Goal: Information Seeking & Learning: Learn about a topic

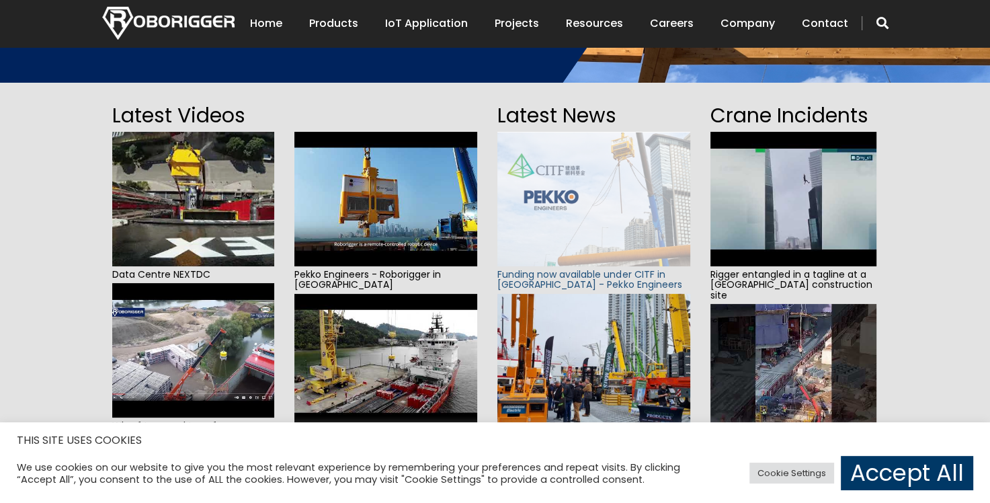
scroll to position [336, 0]
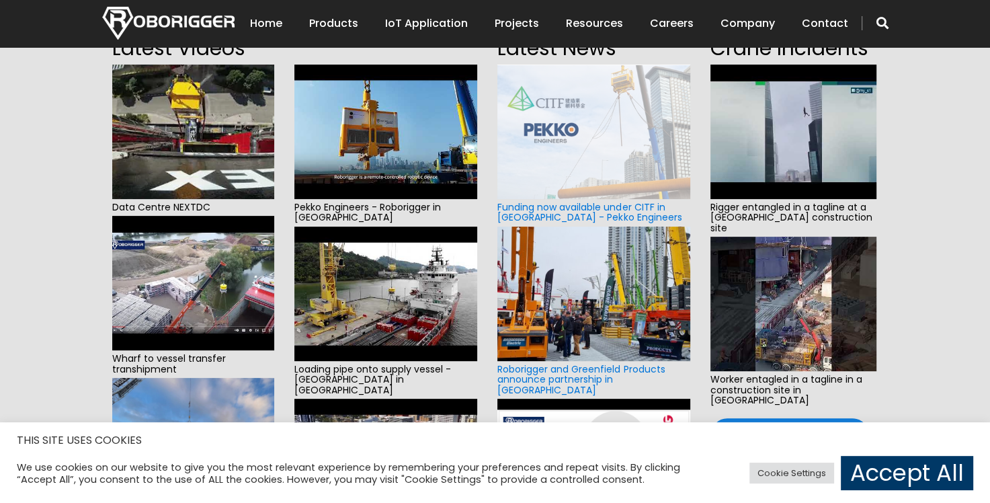
click at [810, 141] on img at bounding box center [794, 132] width 166 height 134
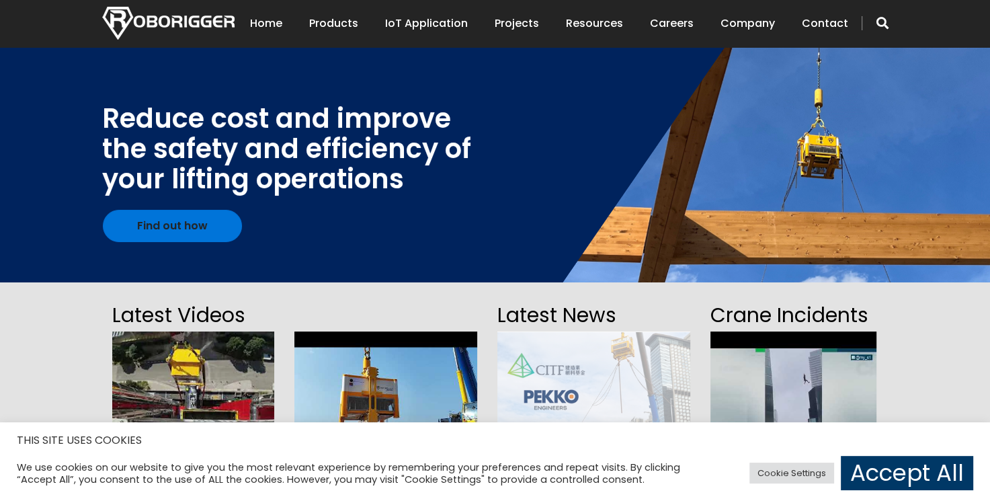
scroll to position [0, 0]
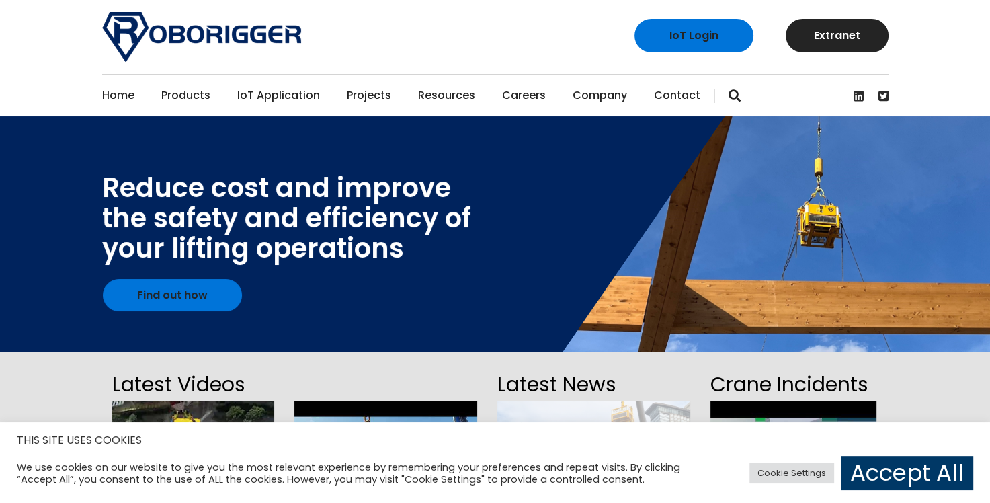
click at [360, 92] on link "Projects" at bounding box center [369, 96] width 44 height 42
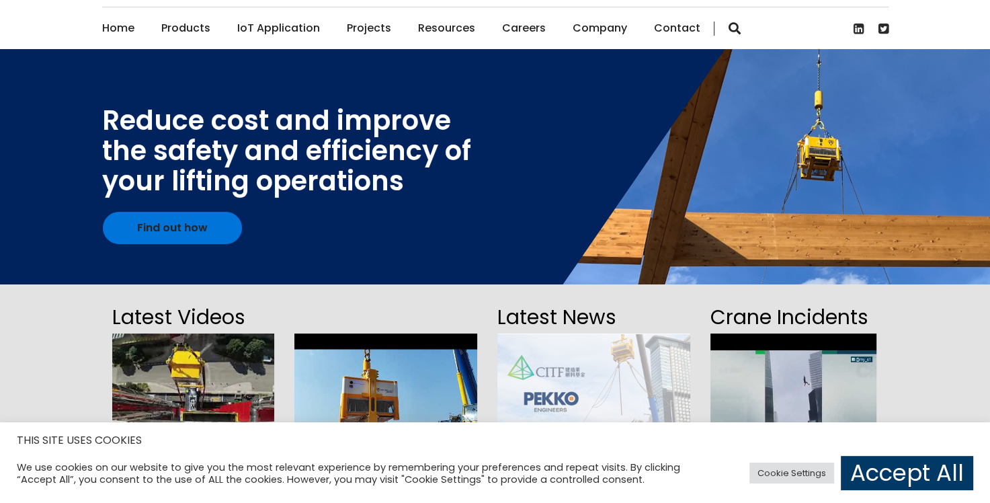
scroll to position [202, 0]
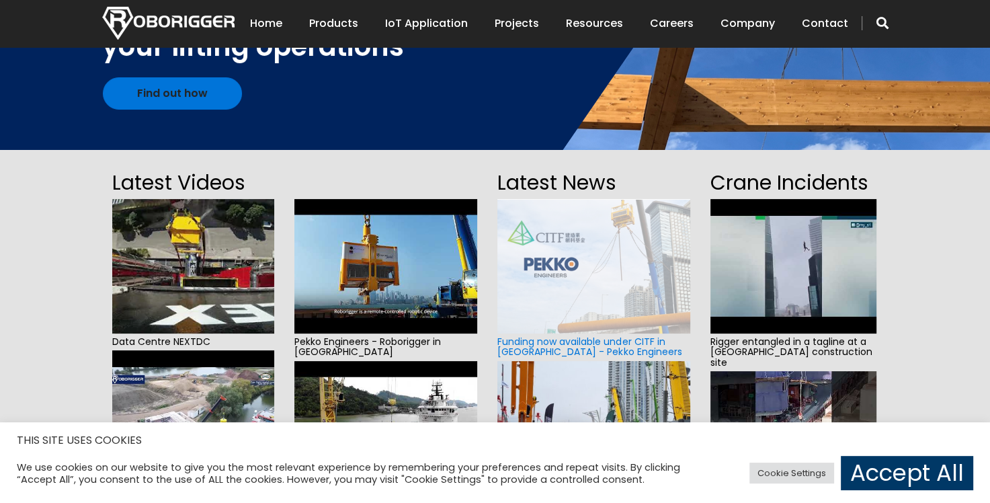
click at [189, 258] on img at bounding box center [193, 266] width 162 height 134
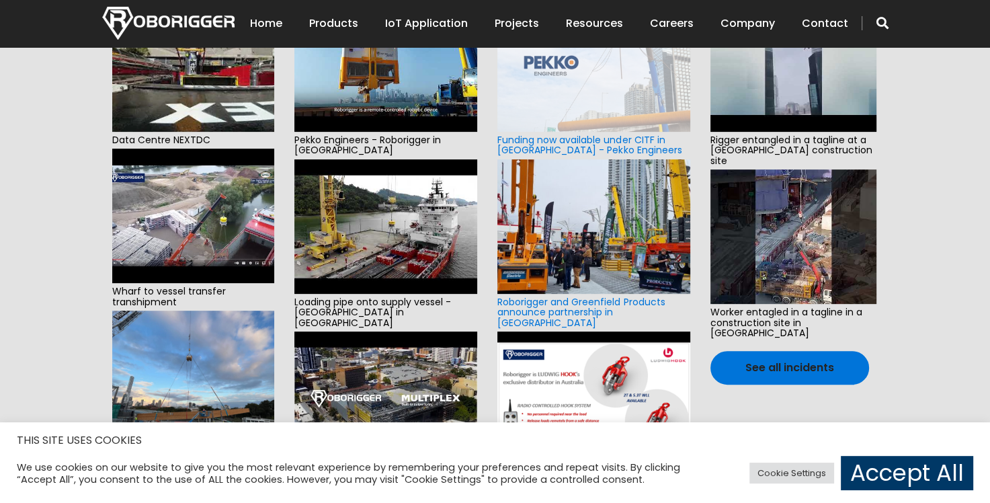
scroll to position [605, 0]
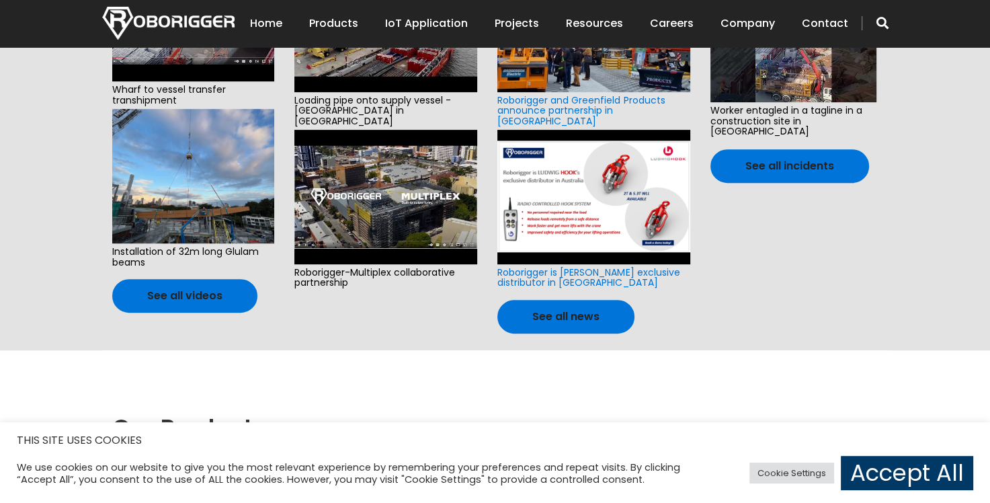
click at [375, 164] on img at bounding box center [386, 197] width 184 height 134
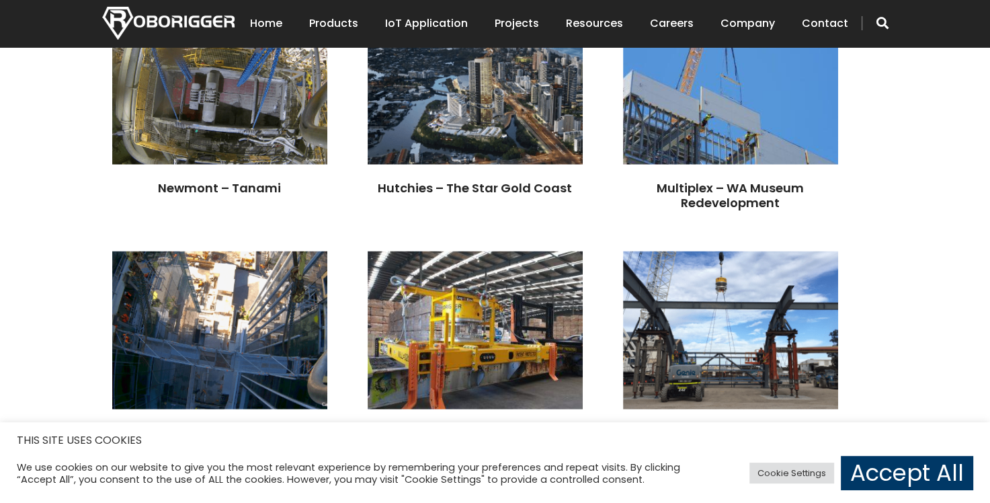
scroll to position [2286, 0]
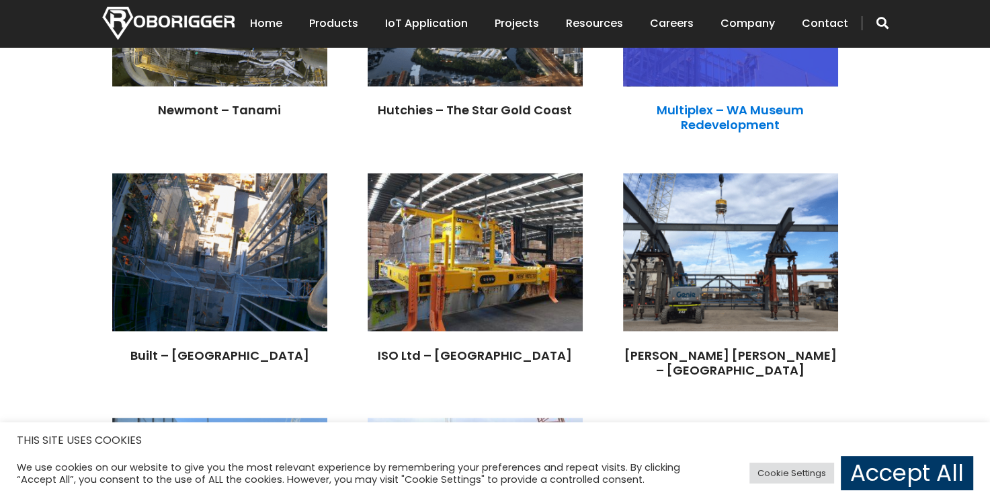
click at [657, 133] on link "Multiplex – WA Museum Redevelopment" at bounding box center [730, 118] width 147 height 32
